Goal: Transaction & Acquisition: Purchase product/service

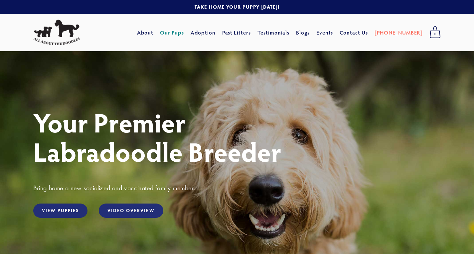
click at [183, 33] on link "Our Pups" at bounding box center [172, 33] width 24 height 12
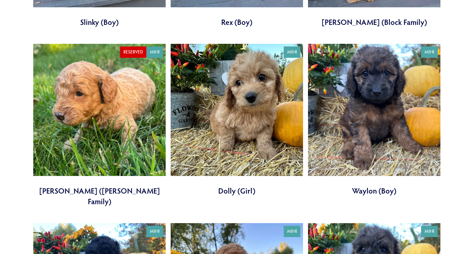
scroll to position [1061, 0]
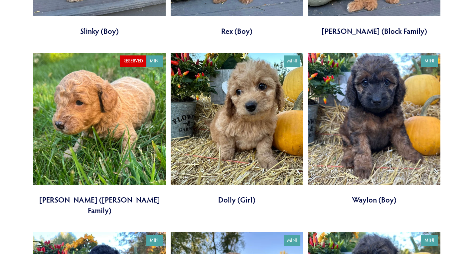
click at [244, 191] on link at bounding box center [237, 129] width 132 height 152
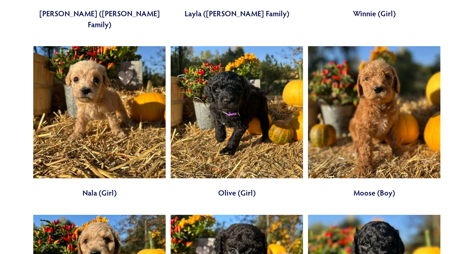
scroll to position [1591, 0]
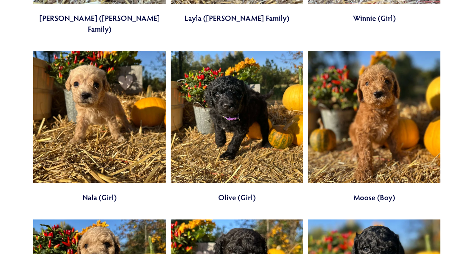
click at [381, 165] on link at bounding box center [374, 127] width 132 height 152
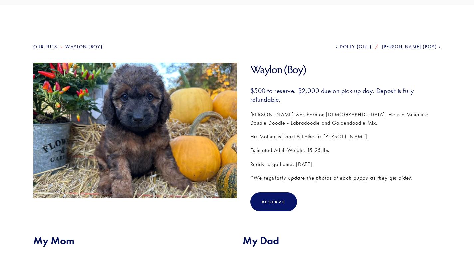
scroll to position [43, 0]
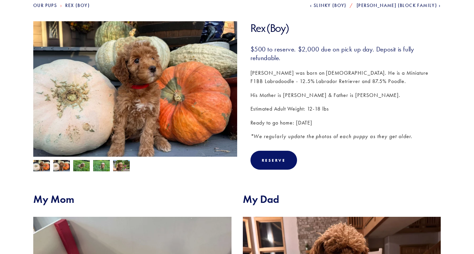
scroll to position [83, 0]
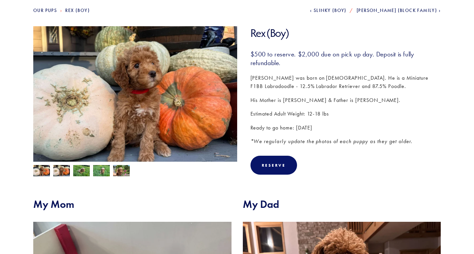
click at [65, 170] on img at bounding box center [61, 171] width 17 height 13
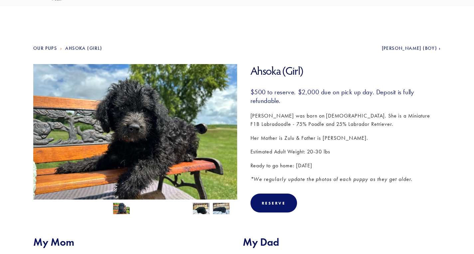
scroll to position [39, 0]
